Goal: Information Seeking & Learning: Learn about a topic

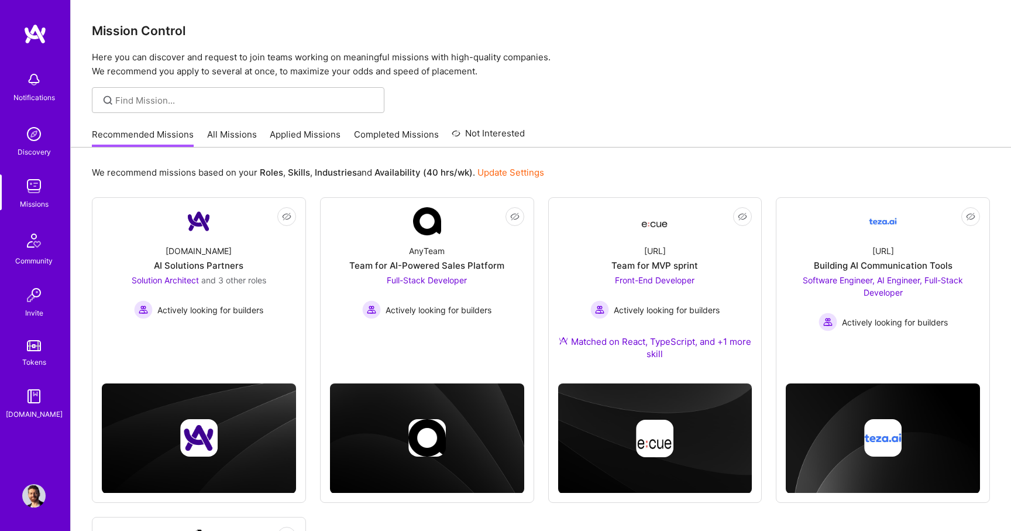
click at [36, 143] on img at bounding box center [33, 133] width 23 height 23
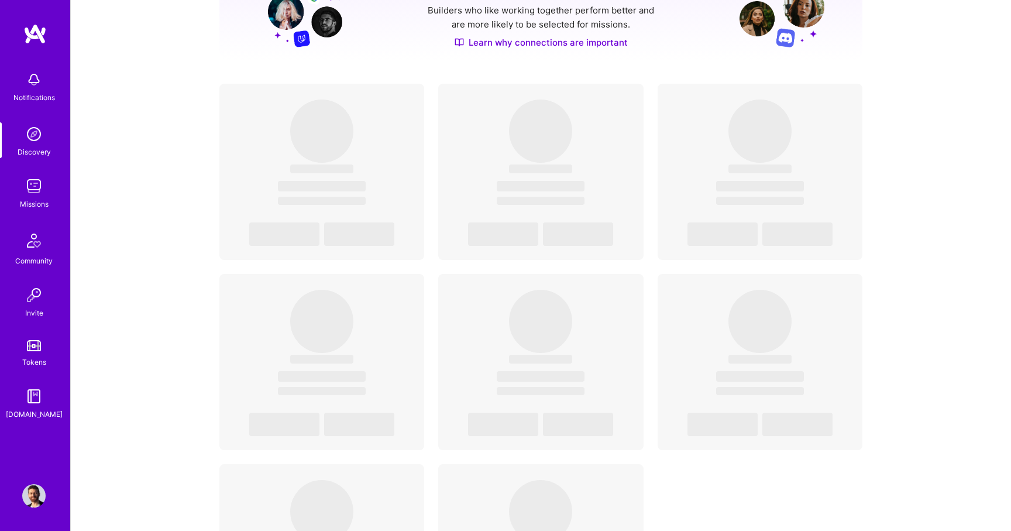
scroll to position [189, 0]
click at [46, 190] on link "Missions" at bounding box center [34, 192] width 73 height 36
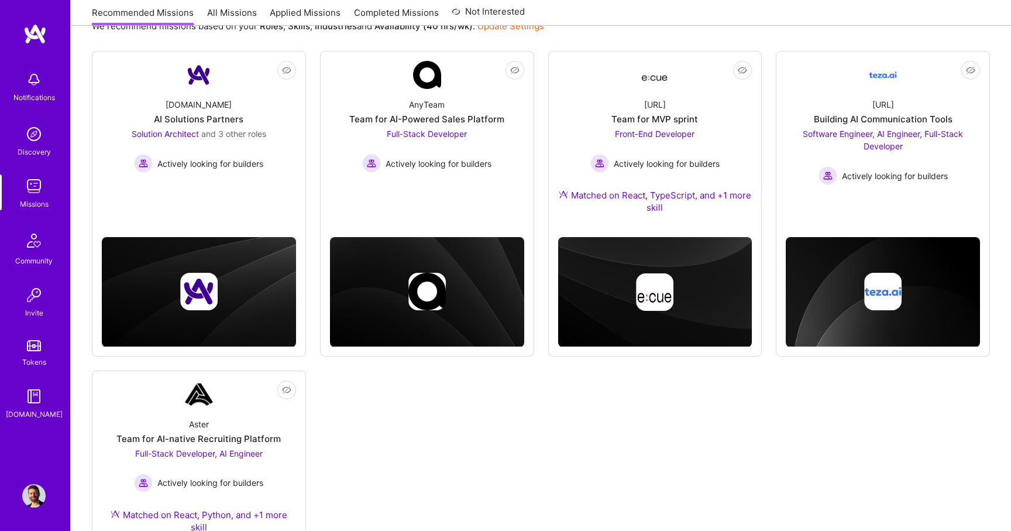
scroll to position [147, 0]
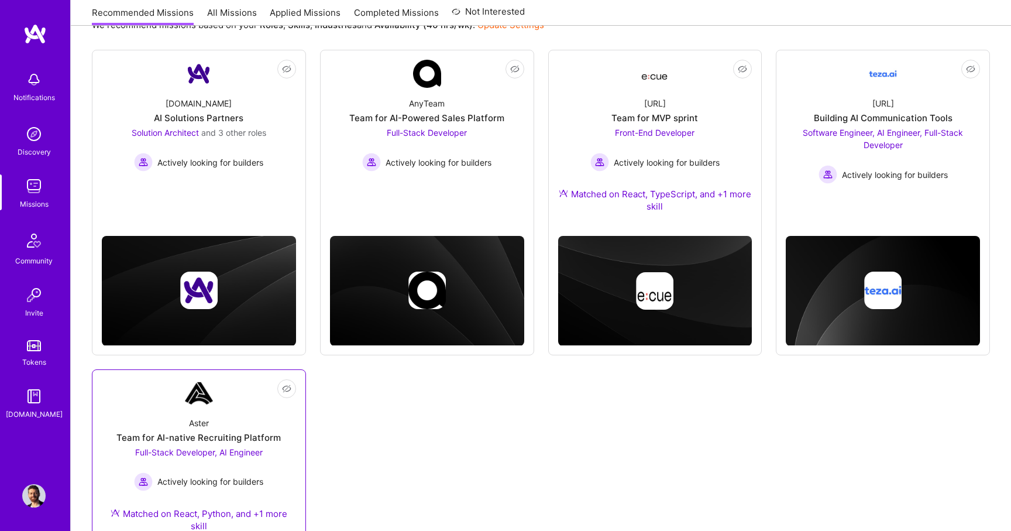
click at [205, 401] on img at bounding box center [199, 393] width 28 height 28
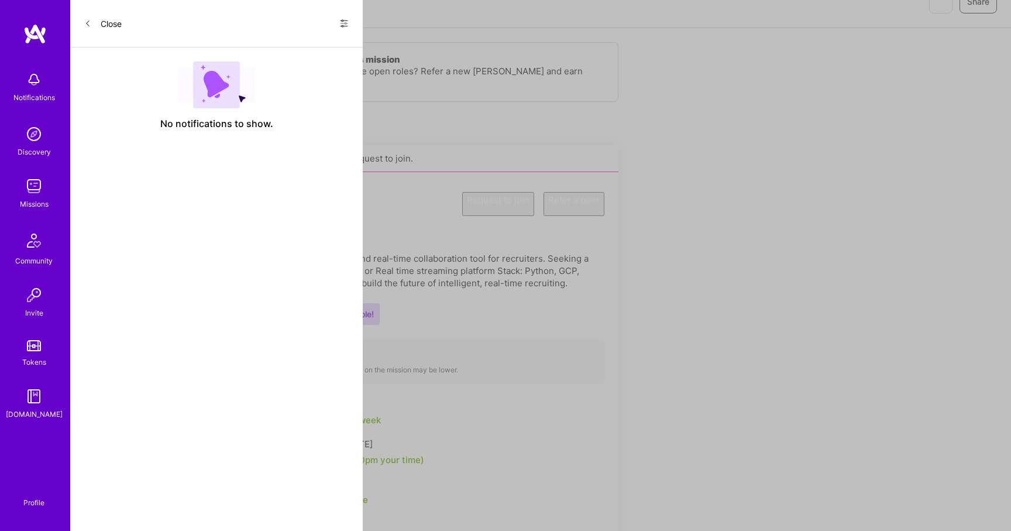
scroll to position [147, 0]
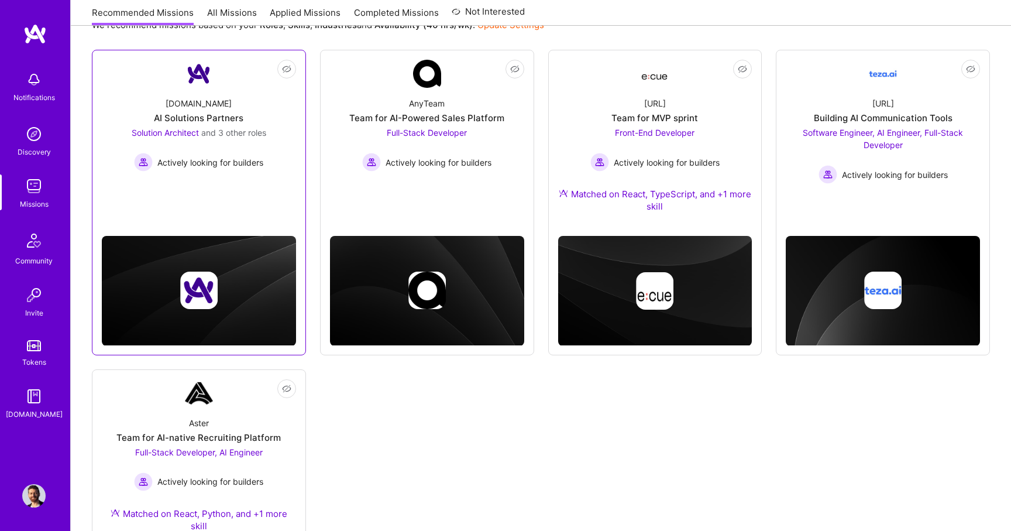
click at [218, 118] on div "AI Solutions Partners" at bounding box center [199, 118] width 90 height 12
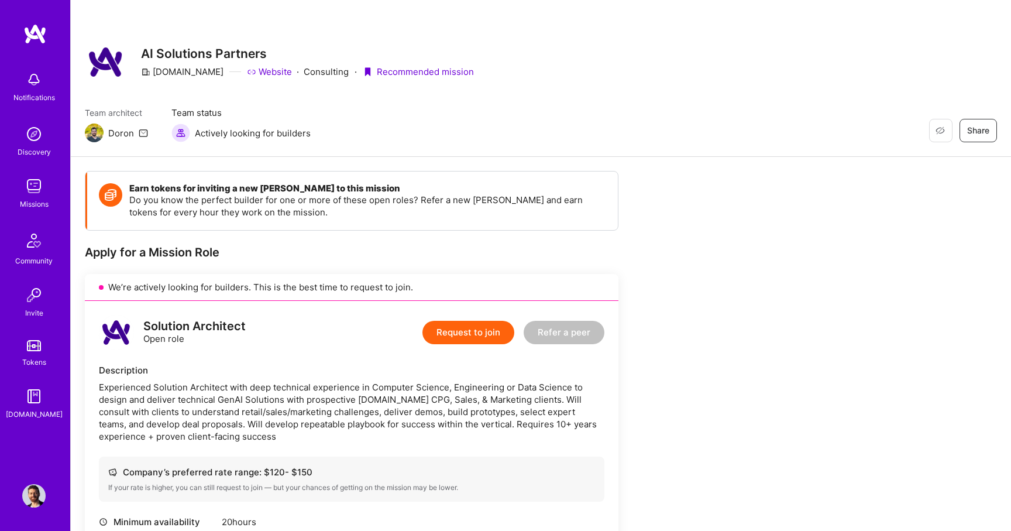
scroll to position [25, 0]
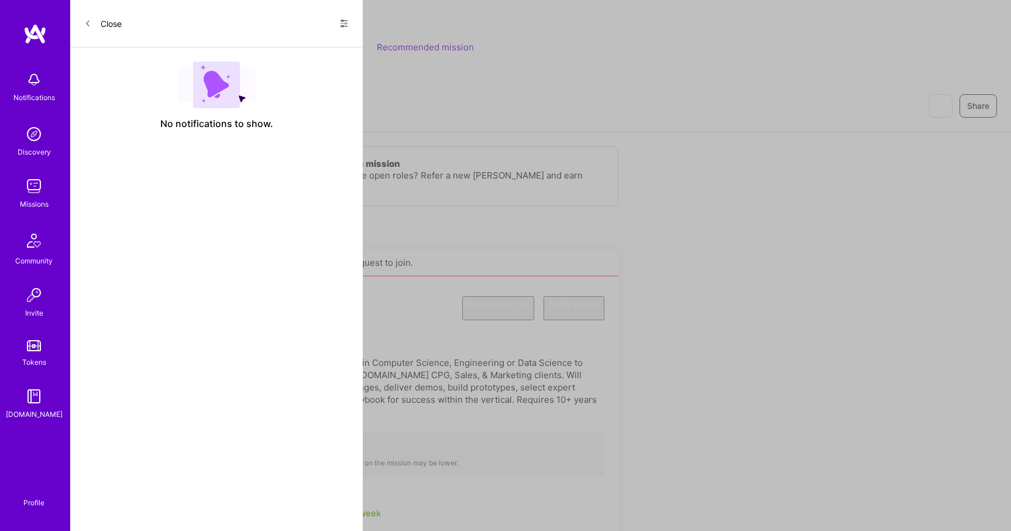
scroll to position [147, 0]
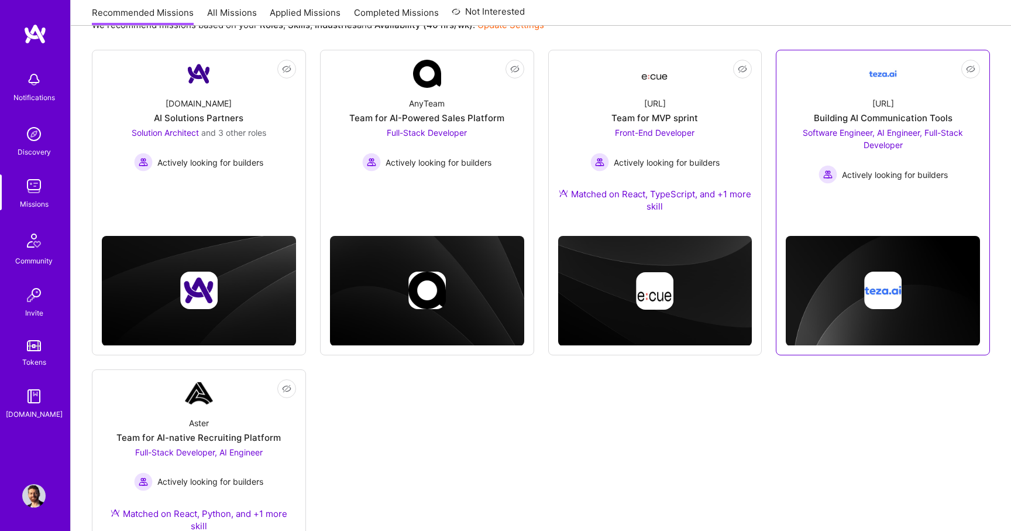
click at [886, 122] on div "Building AI Communication Tools" at bounding box center [883, 118] width 139 height 12
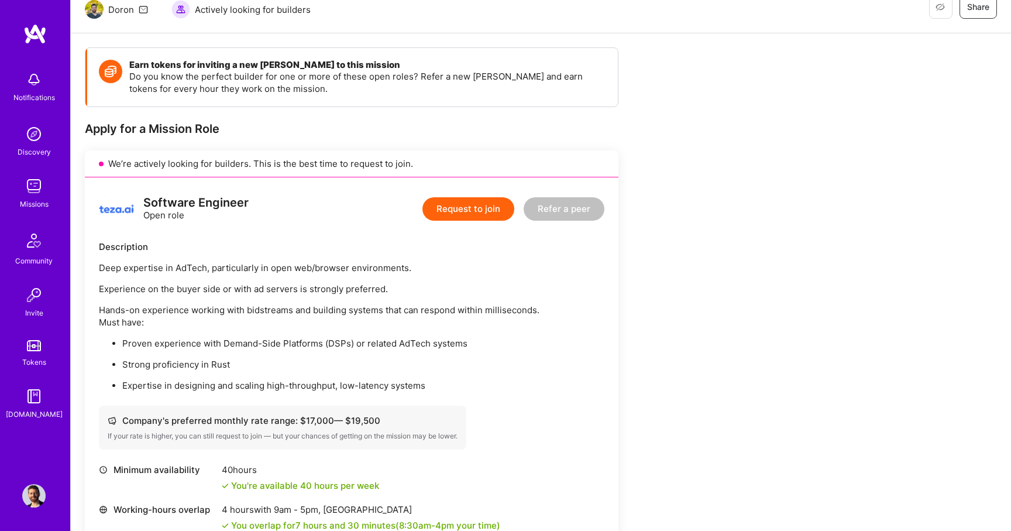
scroll to position [119, 0]
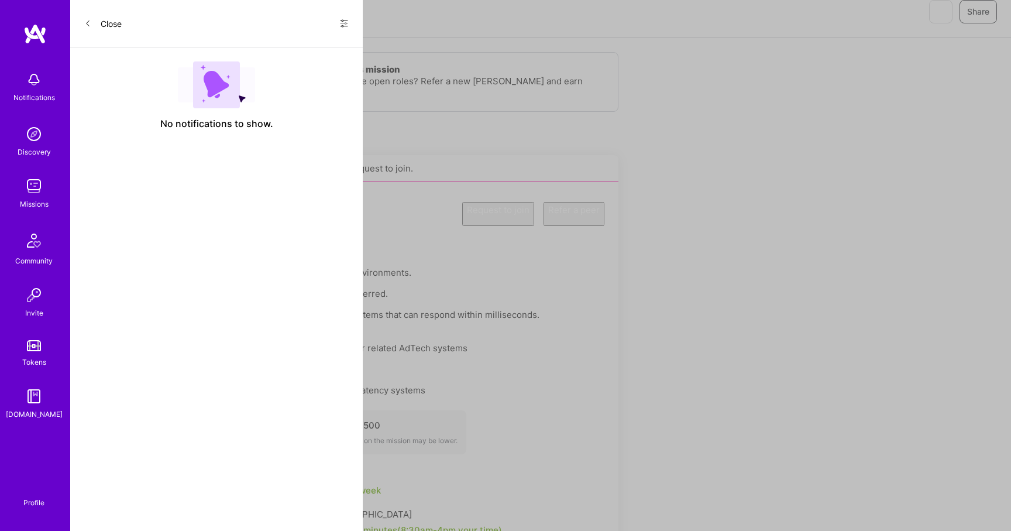
scroll to position [147, 0]
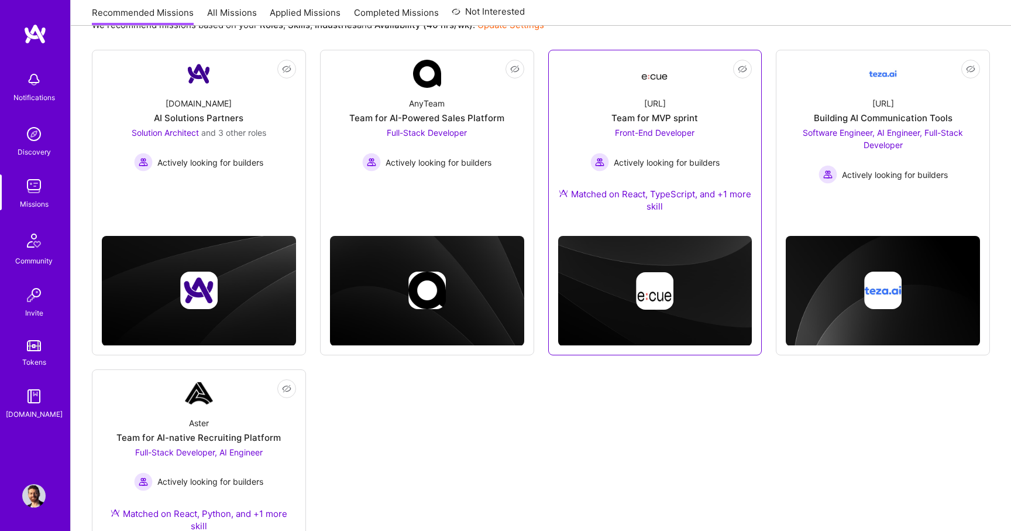
click at [674, 140] on div "Front-End Developer Actively looking for builders" at bounding box center [654, 148] width 129 height 45
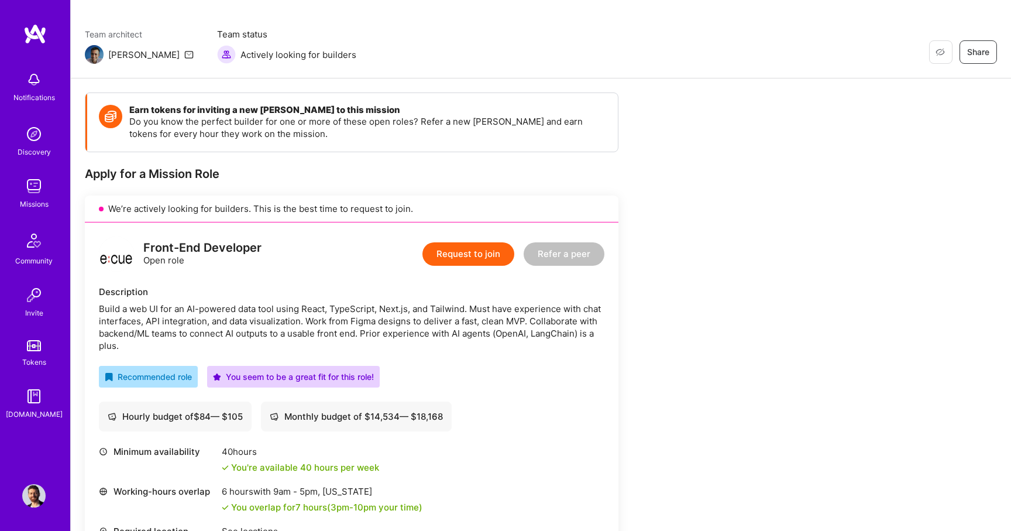
scroll to position [73, 0]
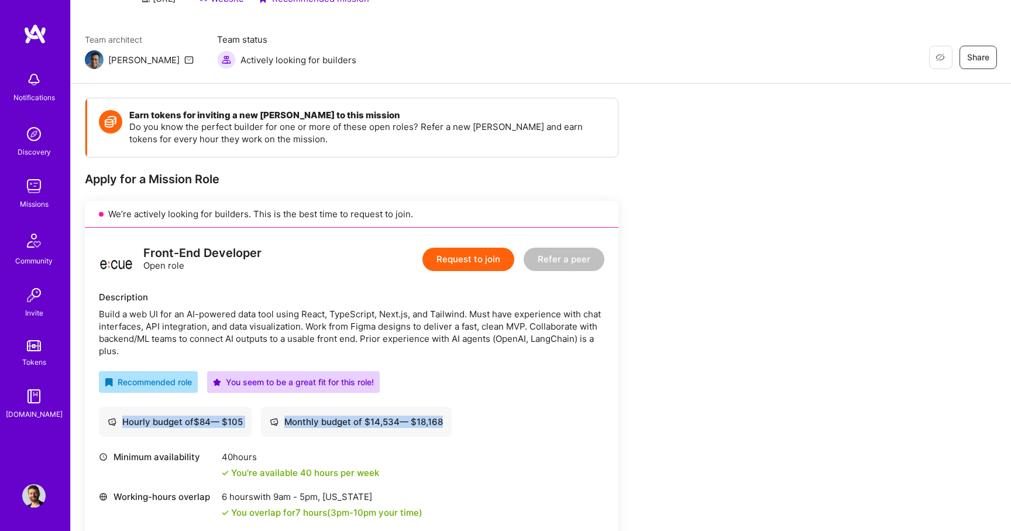
drag, startPoint x: 123, startPoint y: 420, endPoint x: 447, endPoint y: 420, distance: 323.5
click at [447, 420] on div "Hourly budget of $ 84 — $ 105 Monthly budget of $ 14,534 — $ 18,168" at bounding box center [351, 422] width 505 height 30
copy div "Hourly budget of $ 84 — $ 105 Monthly budget of $ 14,534 — $ 18,168"
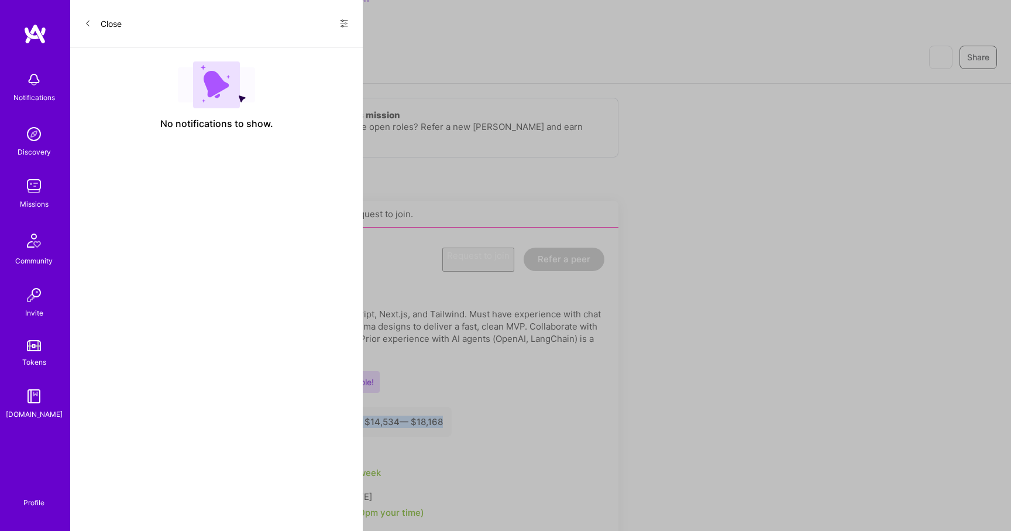
scroll to position [147, 0]
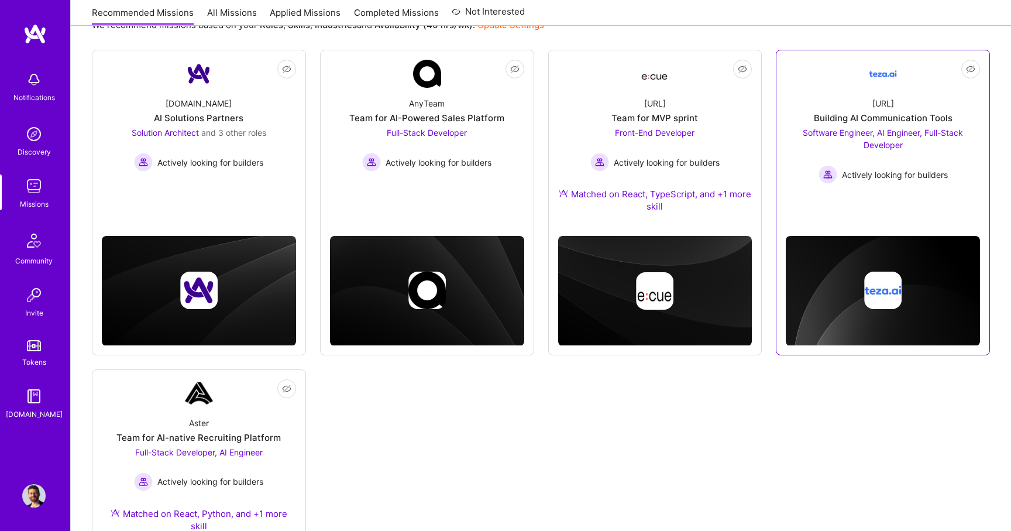
click at [892, 104] on div "[URL]" at bounding box center [883, 103] width 22 height 12
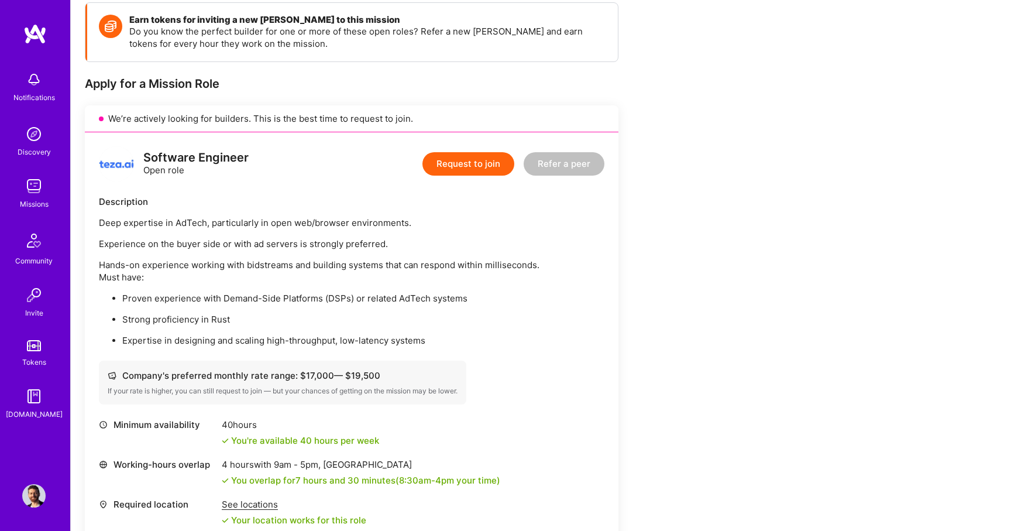
scroll to position [250, 0]
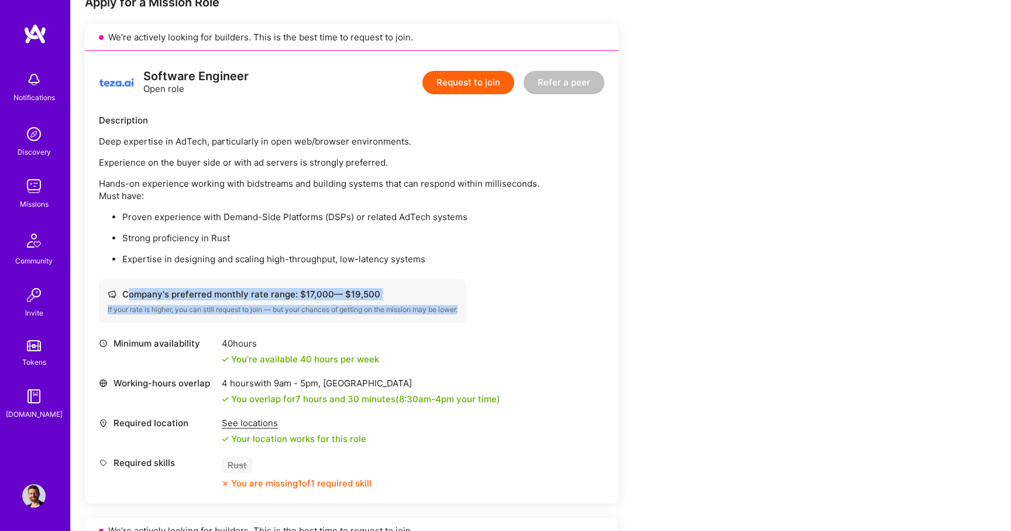
drag, startPoint x: 126, startPoint y: 295, endPoint x: 467, endPoint y: 311, distance: 341.5
click at [466, 311] on div "Company's preferred monthly rate range: $ 17,000 — $ 19,500 If your rate is hig…" at bounding box center [282, 301] width 367 height 44
copy div "ompany's preferred monthly rate range: $ 17,000 — $ 19,500 If your rate is high…"
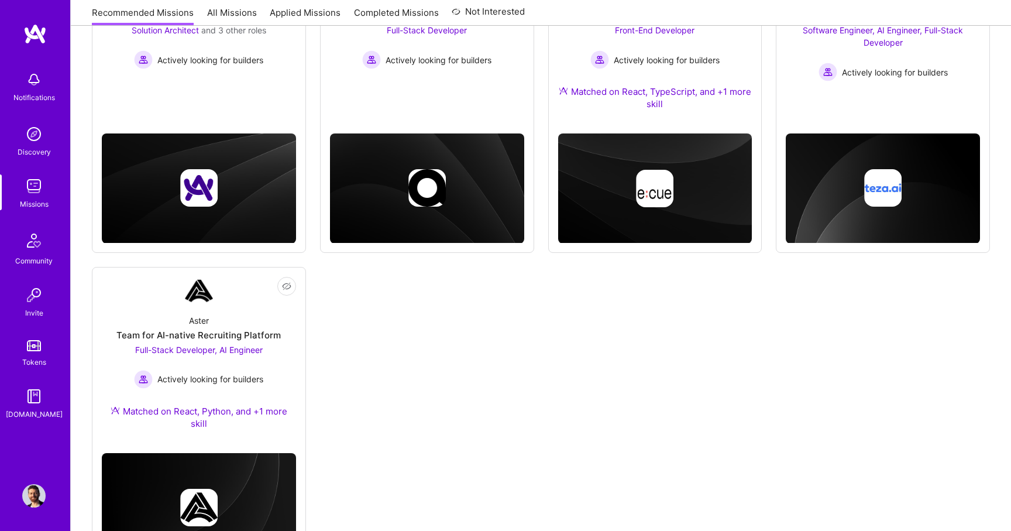
scroll to position [147, 0]
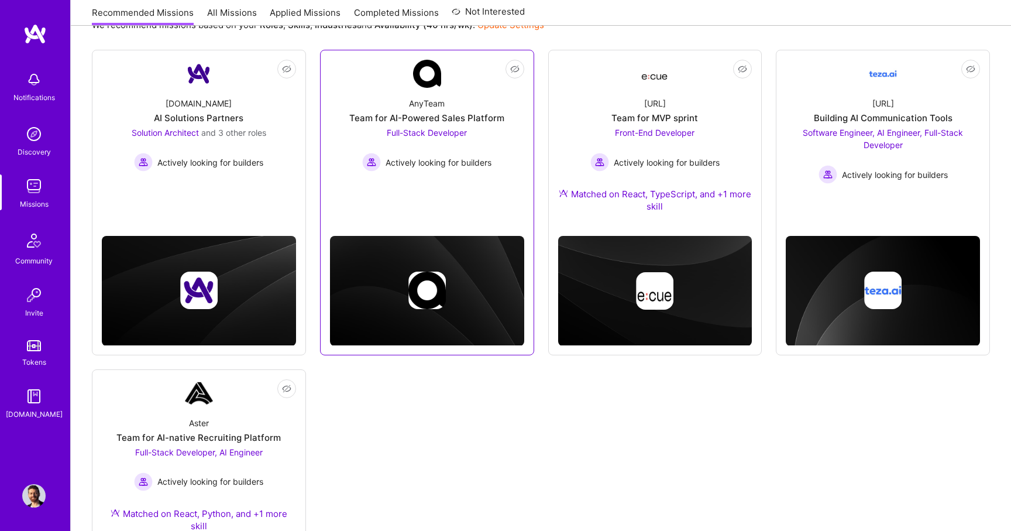
click at [425, 100] on div "AnyTeam" at bounding box center [427, 103] width 36 height 12
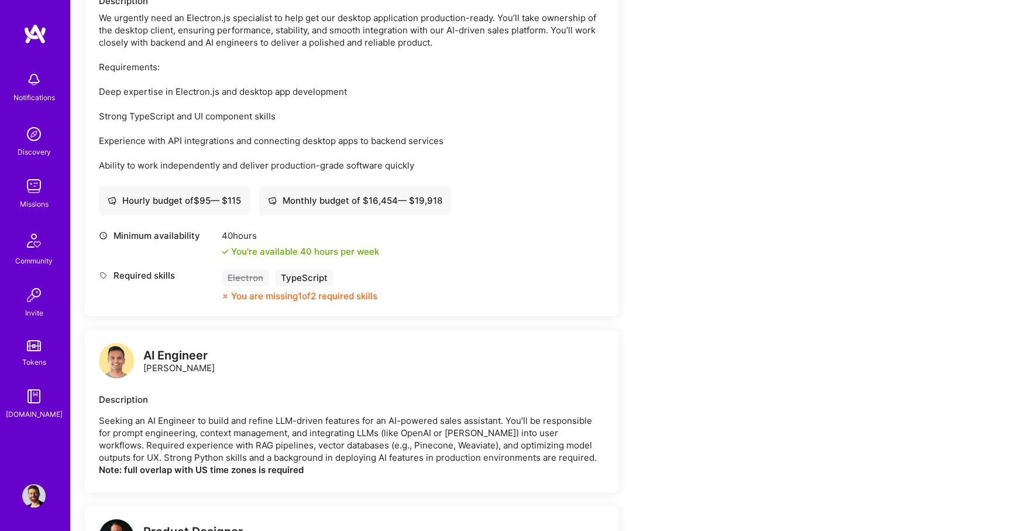
scroll to position [366, 0]
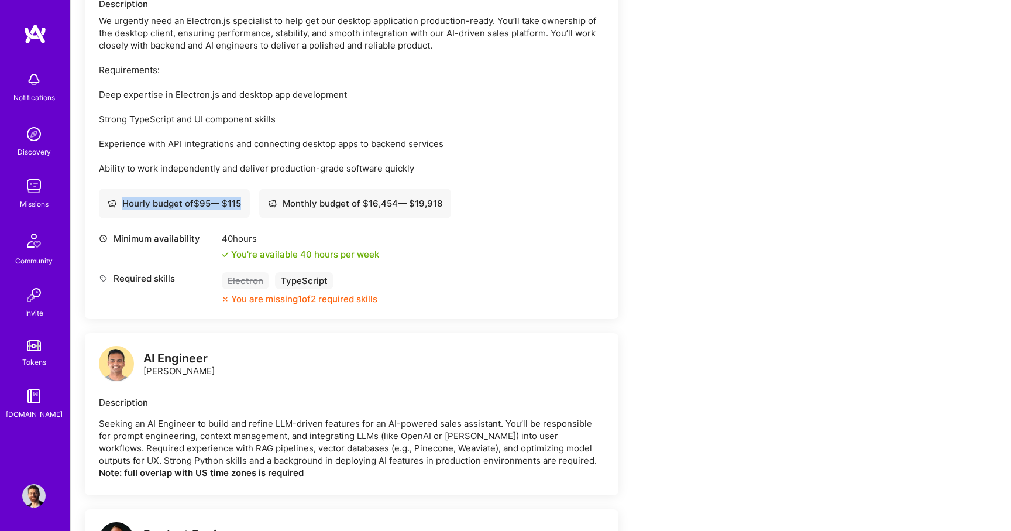
drag, startPoint x: 123, startPoint y: 202, endPoint x: 449, endPoint y: 202, distance: 325.9
click at [449, 202] on div "Hourly budget of $ 95 — $ 115 Monthly budget of $ 16,454 — $ 19,918" at bounding box center [351, 203] width 505 height 30
drag, startPoint x: 449, startPoint y: 202, endPoint x: 137, endPoint y: 209, distance: 311.9
click at [137, 209] on div "Hourly budget of $ 95 — $ 115 Monthly budget of $ 16,454 — $ 19,918" at bounding box center [351, 203] width 505 height 30
drag, startPoint x: 123, startPoint y: 205, endPoint x: 446, endPoint y: 204, distance: 322.9
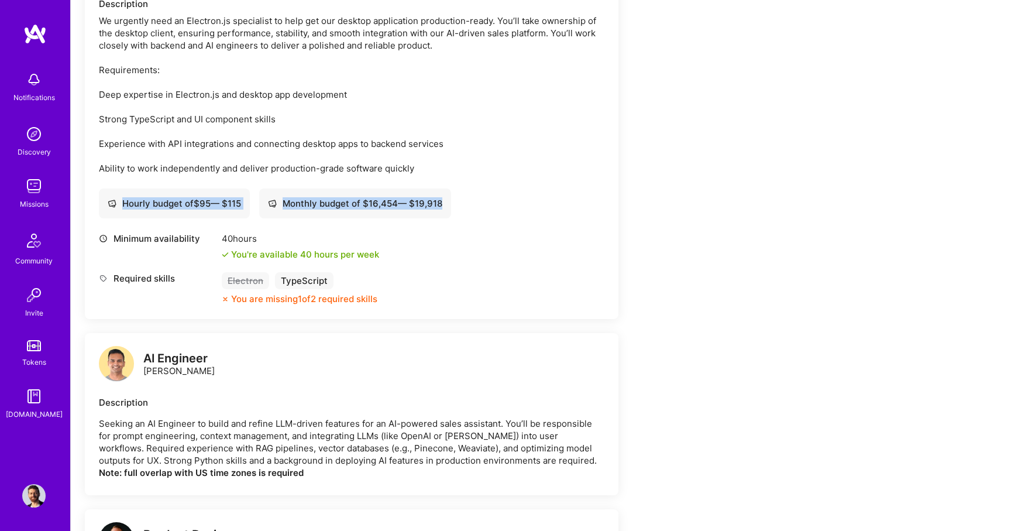
click at [446, 204] on div "Hourly budget of $ 95 — $ 115 Monthly budget of $ 16,454 — $ 19,918" at bounding box center [351, 203] width 505 height 30
copy div "Hourly budget of $ 95 — $ 115 Monthly budget of $ 16,454 — $ 19,918"
